Goal: Task Accomplishment & Management: Manage account settings

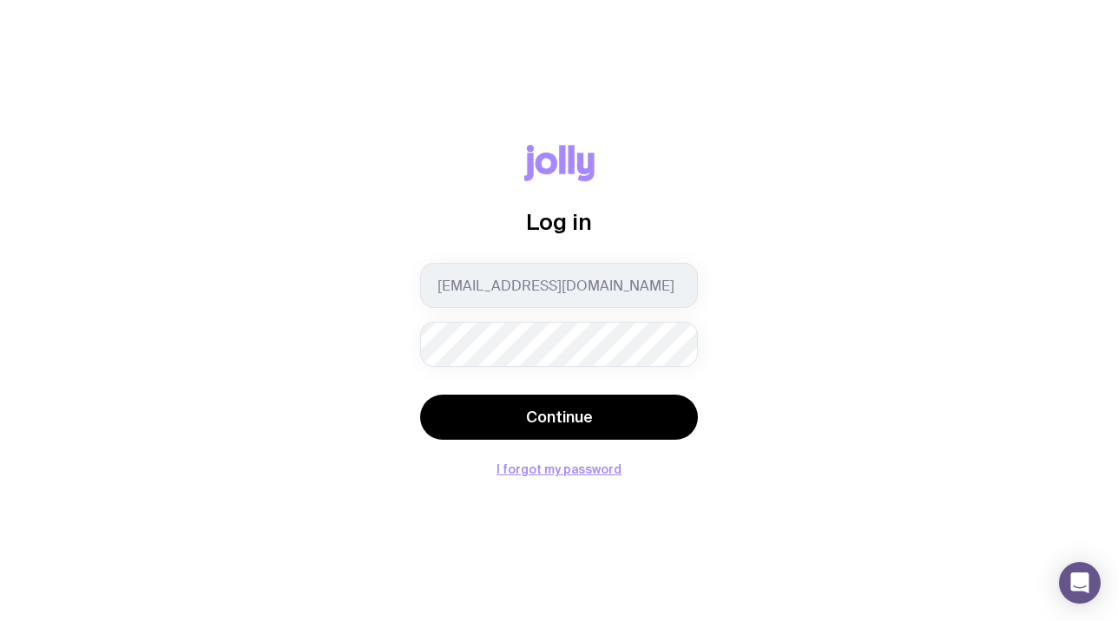
click at [420, 395] on button "Continue" at bounding box center [559, 417] width 278 height 45
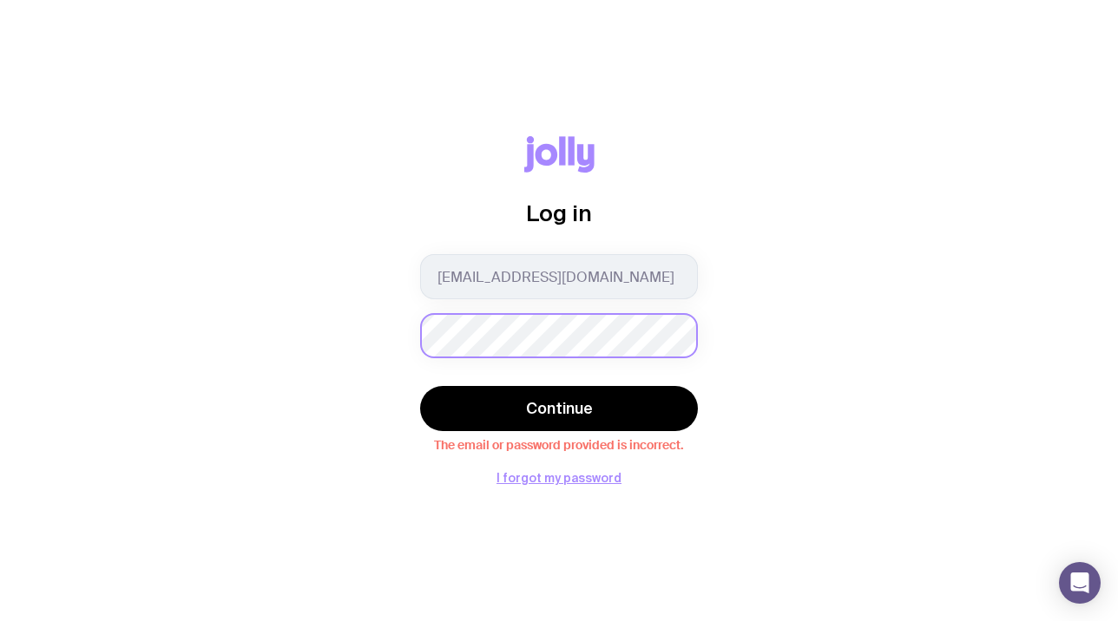
click at [329, 306] on div "Log in [EMAIL_ADDRESS][DOMAIN_NAME] Continue The email or password provided is …" at bounding box center [559, 310] width 1034 height 348
click at [420, 386] on button "Continue" at bounding box center [559, 408] width 278 height 45
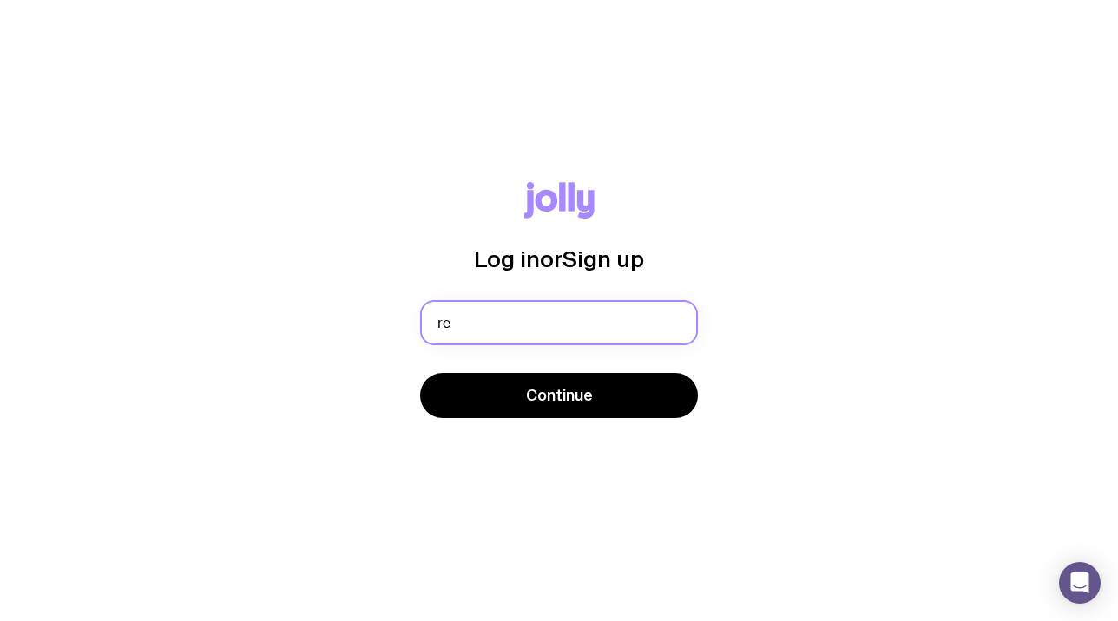
type input "[EMAIL_ADDRESS][DOMAIN_NAME]"
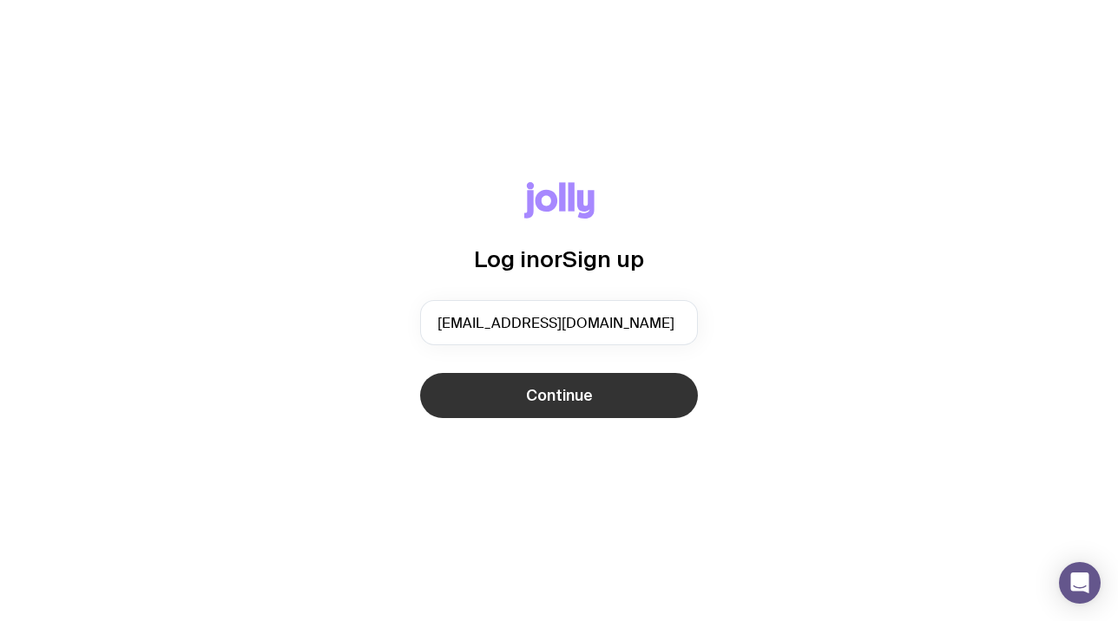
click at [550, 400] on span "Continue" at bounding box center [559, 395] width 67 height 21
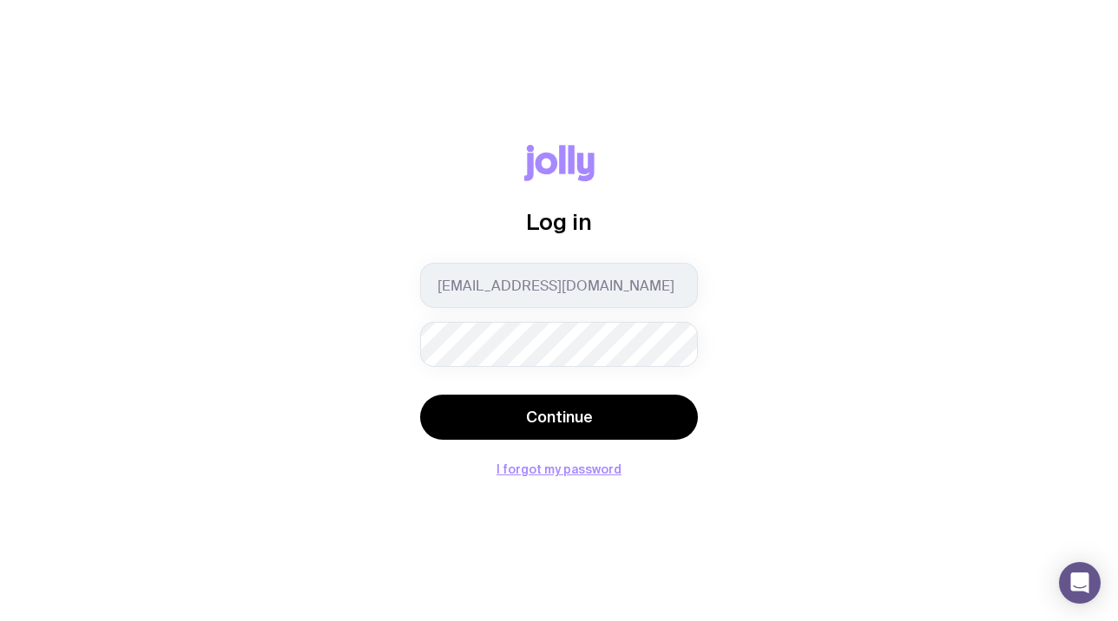
click at [420, 395] on button "Continue" at bounding box center [559, 417] width 278 height 45
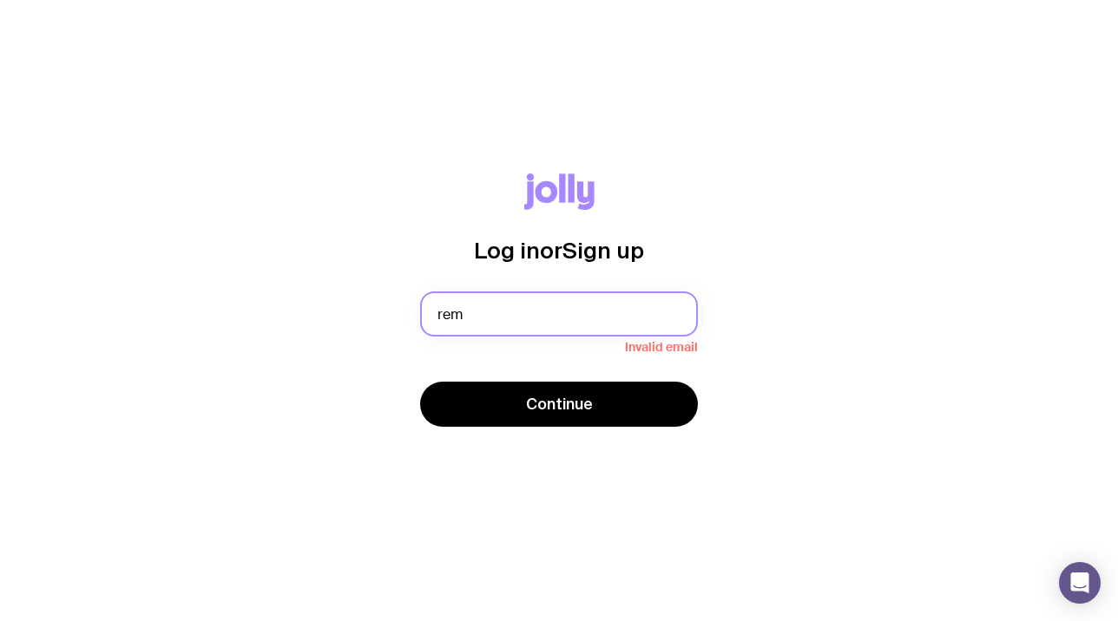
type input "[EMAIL_ADDRESS][DOMAIN_NAME]"
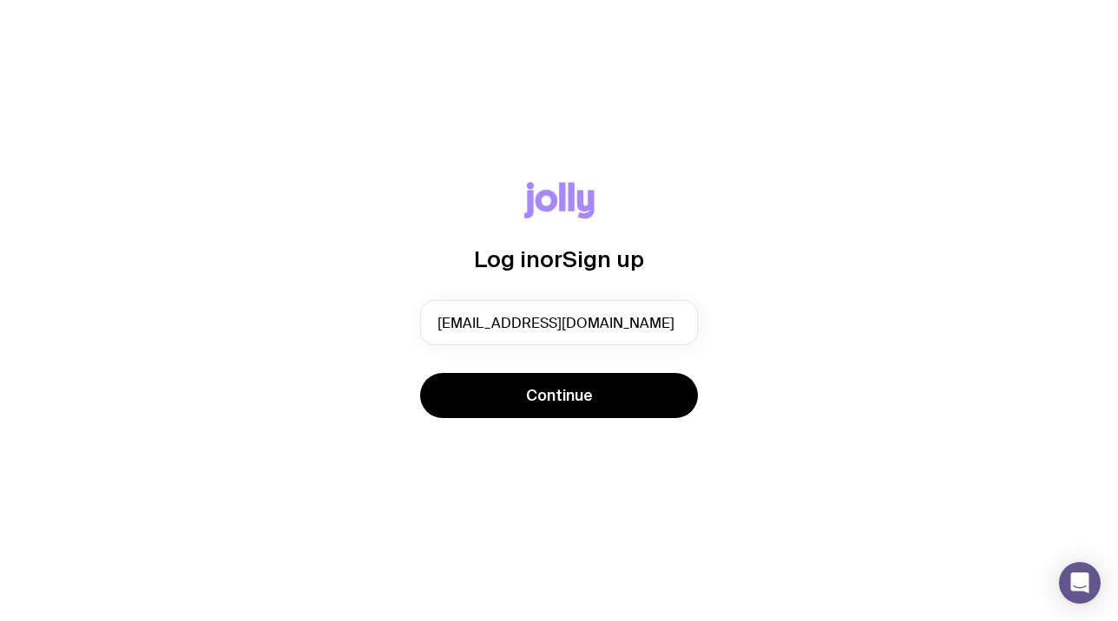
click at [542, 420] on div "Continue" at bounding box center [559, 397] width 278 height 49
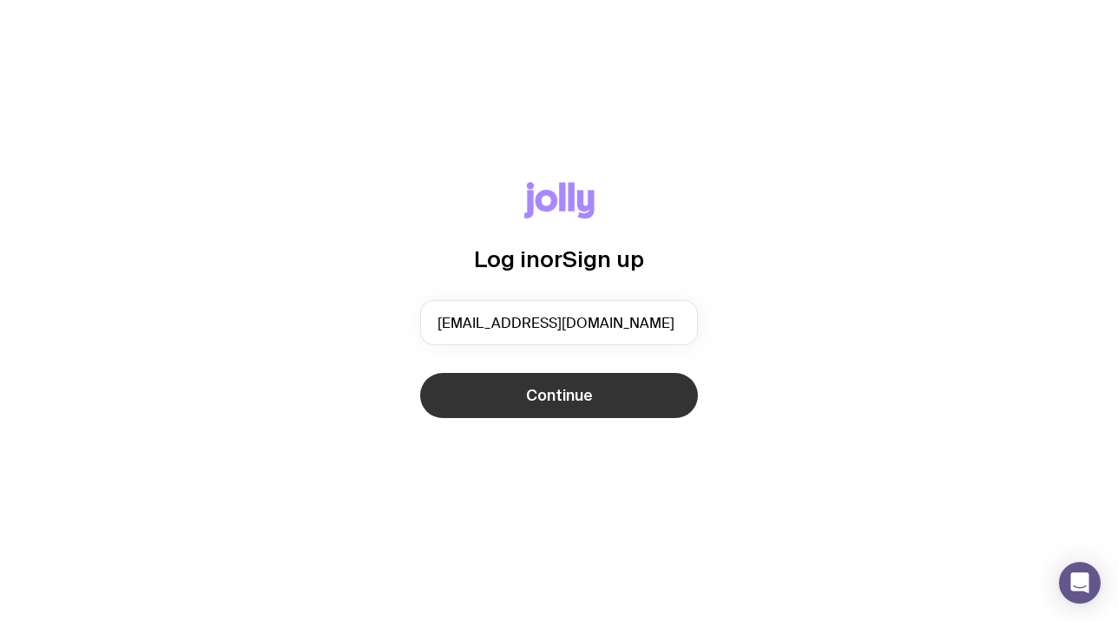
click at [528, 405] on button "Continue" at bounding box center [559, 395] width 278 height 45
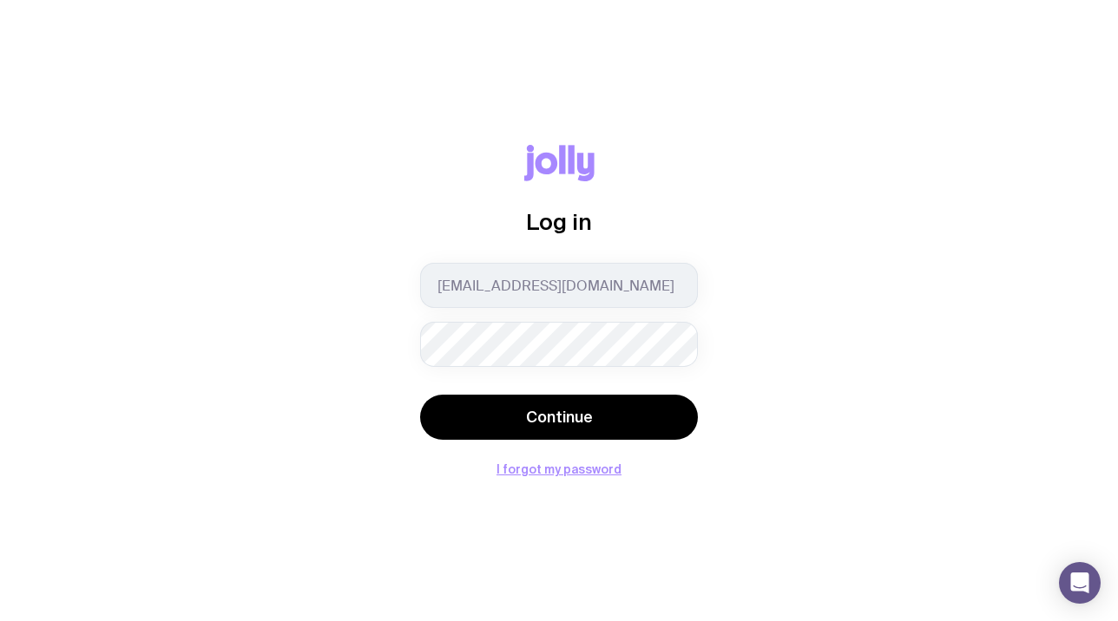
click at [420, 395] on button "Continue" at bounding box center [559, 417] width 278 height 45
